Goal: Information Seeking & Learning: Learn about a topic

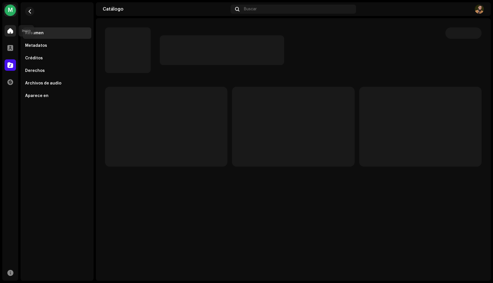
click at [10, 29] on span at bounding box center [10, 31] width 6 height 5
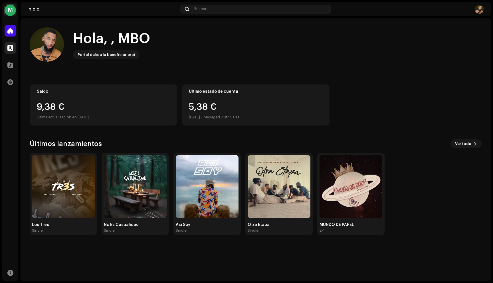
click at [15, 51] on div at bounding box center [10, 47] width 11 height 11
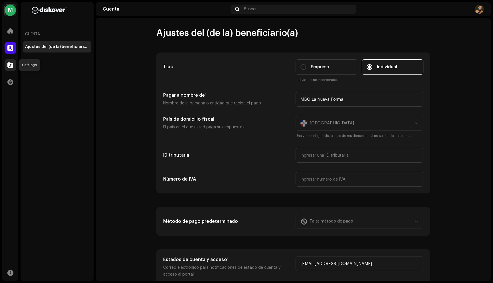
click at [12, 64] on span at bounding box center [10, 65] width 6 height 5
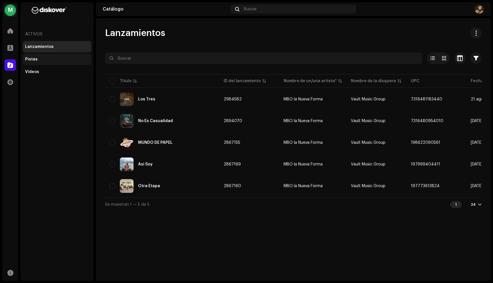
click at [36, 59] on div "Pistas" at bounding box center [57, 59] width 64 height 5
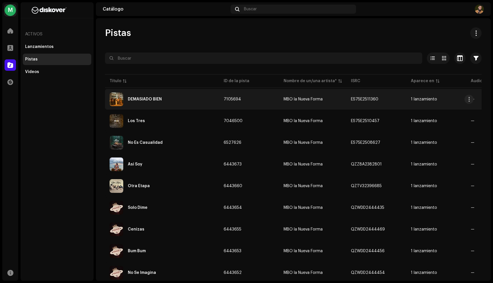
click at [148, 96] on div "DEMASIADO BIEN" at bounding box center [162, 99] width 105 height 14
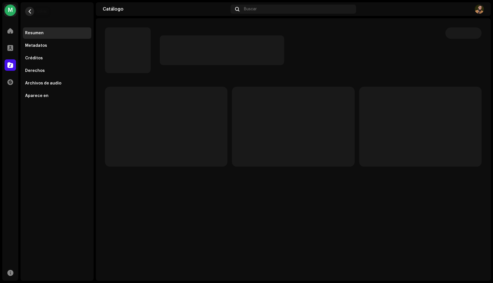
click at [27, 9] on button "button" at bounding box center [29, 11] width 9 height 9
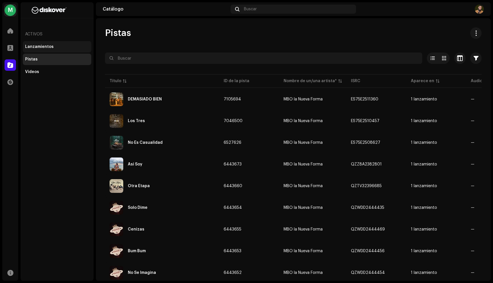
click at [41, 48] on div "Lanzamientos" at bounding box center [39, 47] width 29 height 5
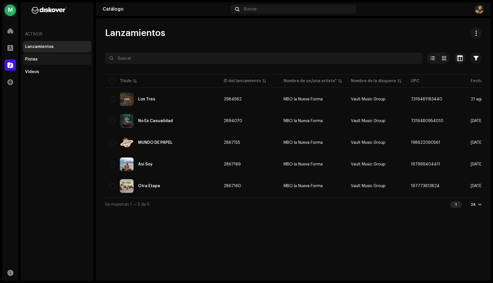
click at [39, 61] on div "Pistas" at bounding box center [57, 59] width 64 height 5
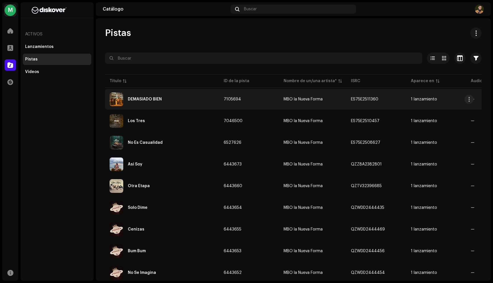
click at [145, 98] on div "DEMASIADO BIEN" at bounding box center [145, 99] width 34 height 4
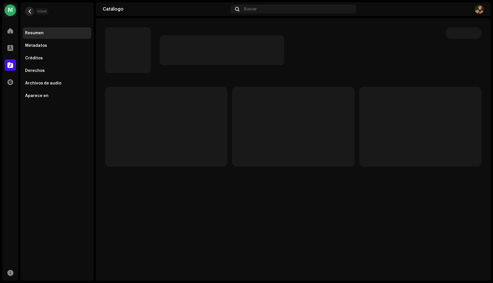
click at [32, 11] on button "button" at bounding box center [29, 11] width 9 height 9
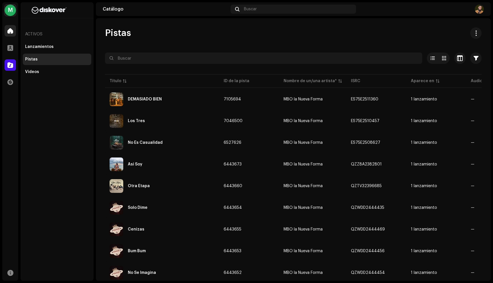
click at [12, 31] on span at bounding box center [10, 31] width 6 height 5
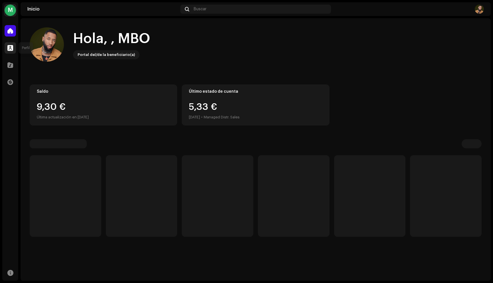
click at [11, 47] on span at bounding box center [10, 48] width 6 height 5
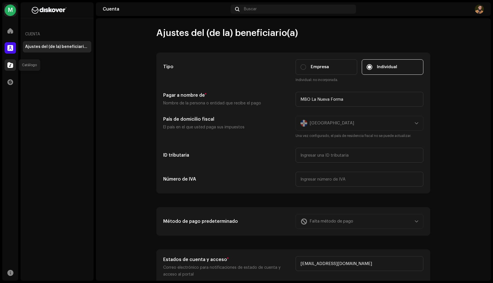
click at [10, 61] on div at bounding box center [10, 64] width 11 height 11
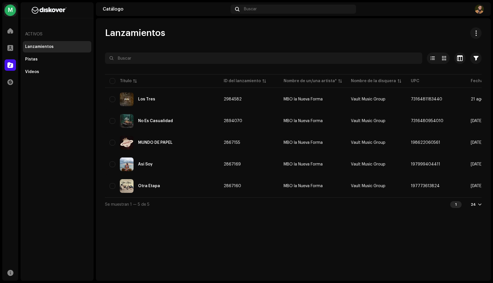
drag, startPoint x: 107, startPoint y: 34, endPoint x: 168, endPoint y: 36, distance: 61.7
click at [168, 36] on div "Lanzamientos" at bounding box center [293, 32] width 377 height 11
click at [173, 37] on div "Lanzamientos" at bounding box center [293, 32] width 377 height 11
click at [33, 58] on div "Pistas" at bounding box center [31, 59] width 13 height 5
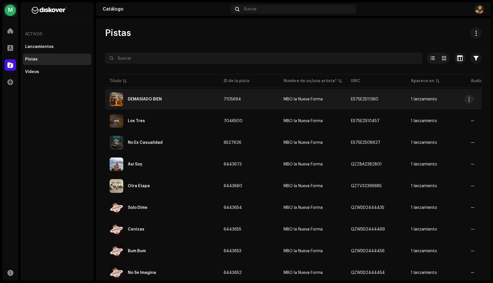
click at [157, 103] on div "DEMASIADO BIEN" at bounding box center [162, 99] width 105 height 14
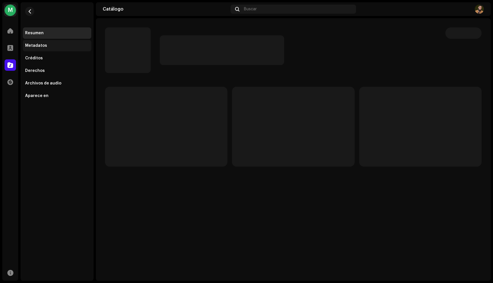
click at [56, 46] on div "Metadatos" at bounding box center [57, 45] width 64 height 5
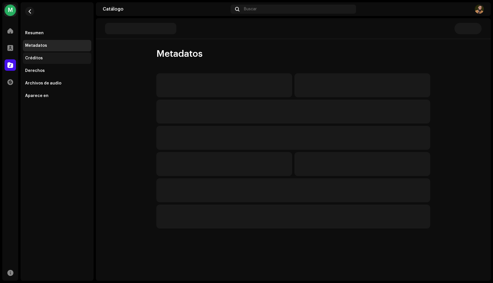
click at [39, 59] on div "Créditos" at bounding box center [34, 58] width 18 height 5
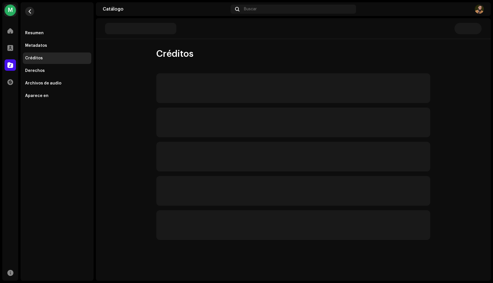
click at [28, 11] on span "button" at bounding box center [30, 11] width 4 height 5
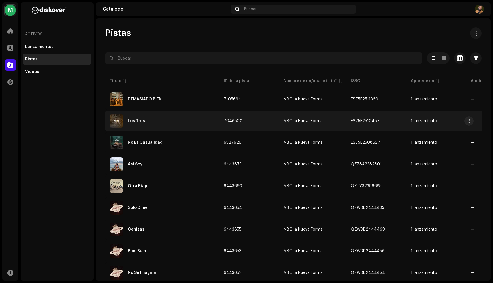
click at [140, 122] on div "Los Tres" at bounding box center [136, 121] width 17 height 4
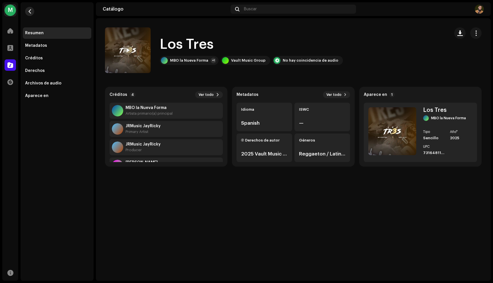
click at [30, 13] on span "button" at bounding box center [30, 11] width 4 height 5
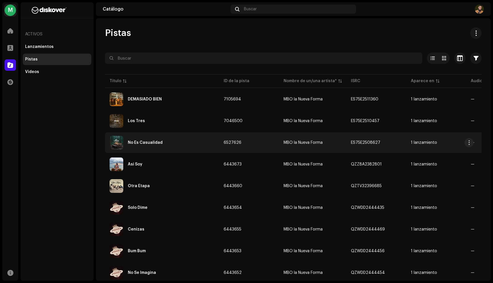
click at [140, 143] on div "No Es Casualidad" at bounding box center [145, 143] width 35 height 4
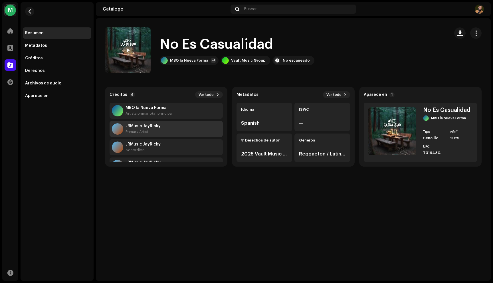
scroll to position [55, 0]
click at [30, 10] on span "button" at bounding box center [30, 11] width 4 height 5
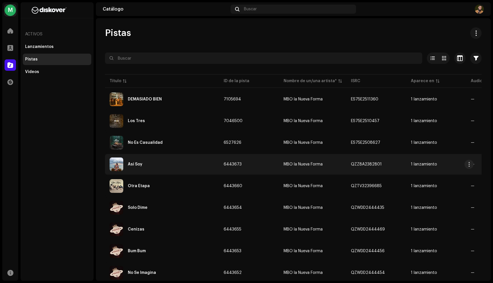
click at [130, 164] on div "Asi Soy" at bounding box center [135, 164] width 15 height 4
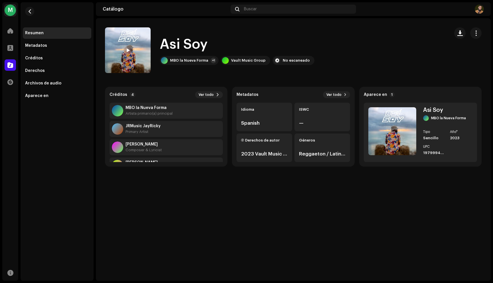
scroll to position [18, 0]
click at [30, 12] on span "button" at bounding box center [30, 11] width 4 height 5
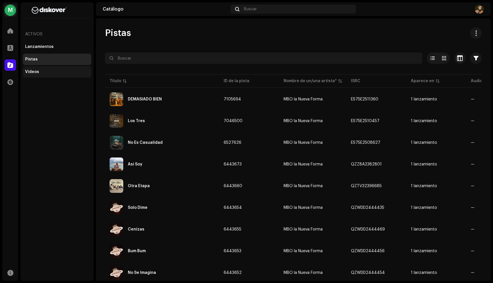
click at [43, 71] on div "Videos" at bounding box center [57, 72] width 64 height 5
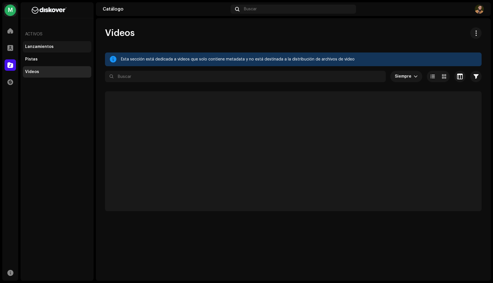
click at [45, 47] on div "Lanzamientos" at bounding box center [39, 47] width 29 height 5
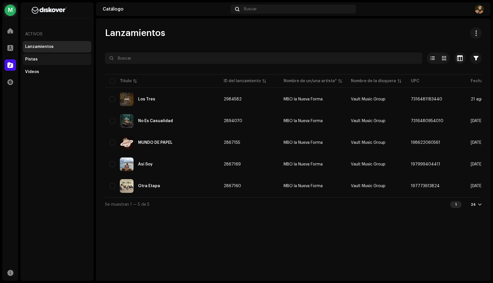
click at [41, 57] on div "Pistas" at bounding box center [57, 59] width 64 height 5
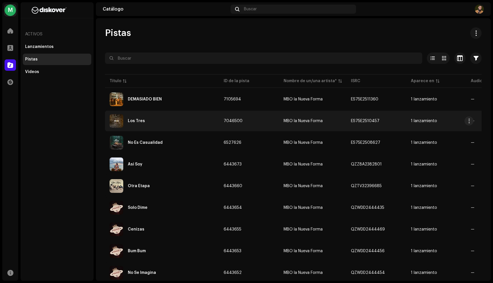
click at [152, 122] on div "Los Tres" at bounding box center [162, 121] width 105 height 14
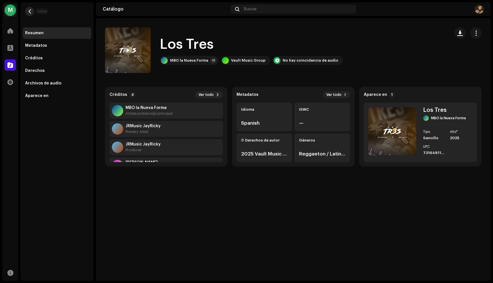
click at [29, 10] on span "button" at bounding box center [30, 11] width 4 height 5
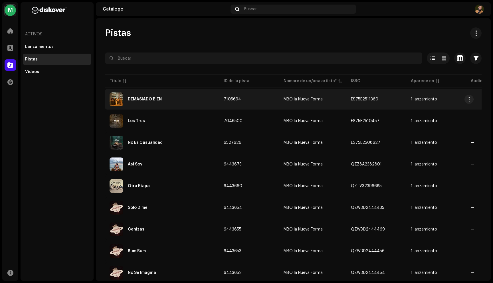
click at [128, 99] on div "DEMASIADO BIEN" at bounding box center [145, 99] width 34 height 4
